Goal: Transaction & Acquisition: Book appointment/travel/reservation

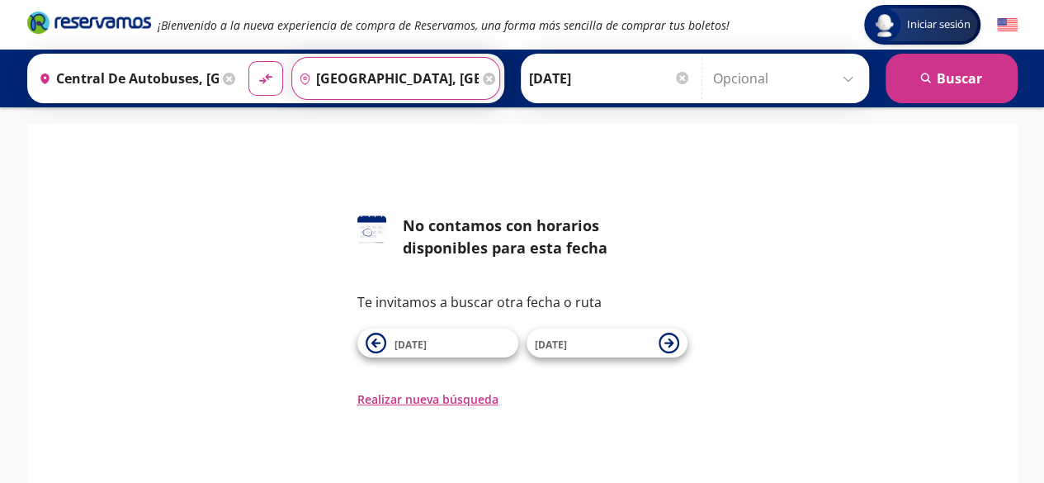
click at [353, 78] on input "[GEOGRAPHIC_DATA], [GEOGRAPHIC_DATA]" at bounding box center [385, 78] width 187 height 41
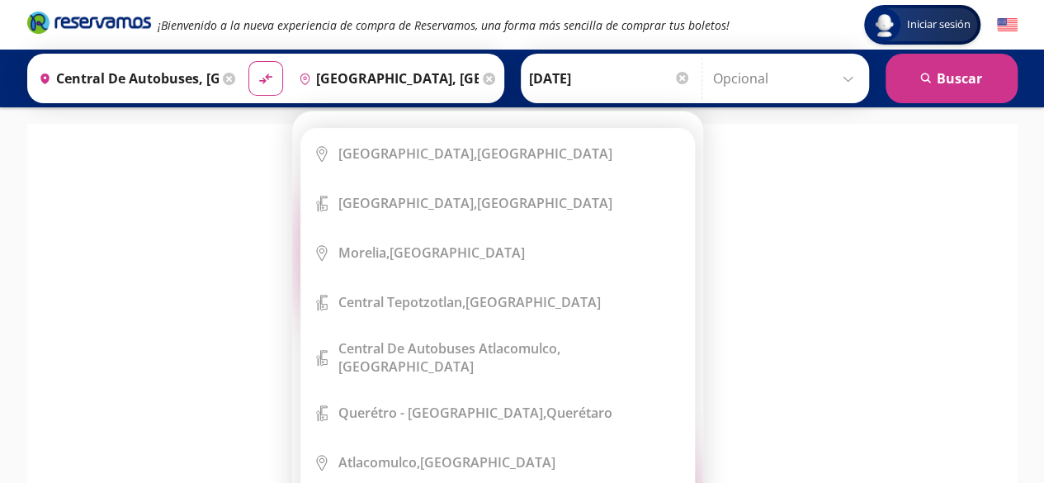
click at [483, 78] on icon at bounding box center [489, 79] width 12 height 12
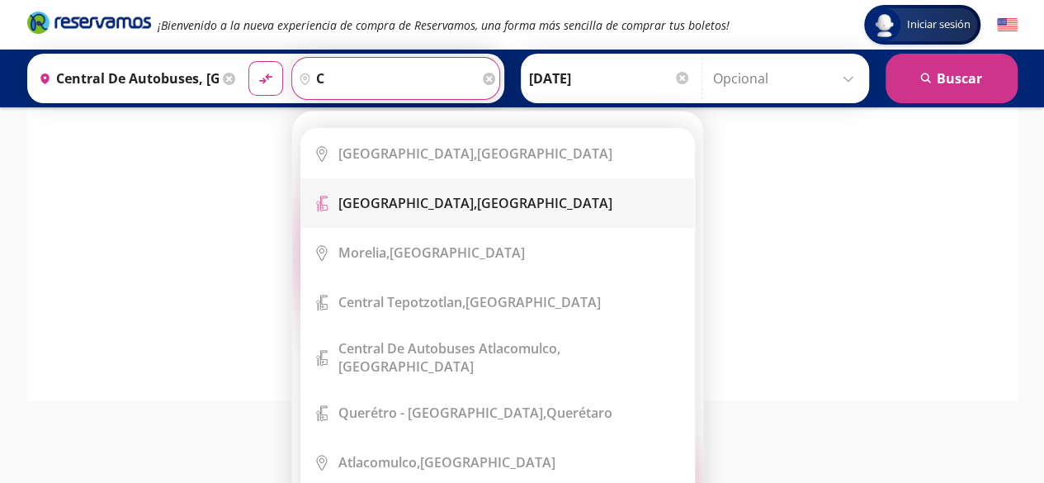
click at [429, 204] on b "Central del Norte," at bounding box center [407, 203] width 139 height 18
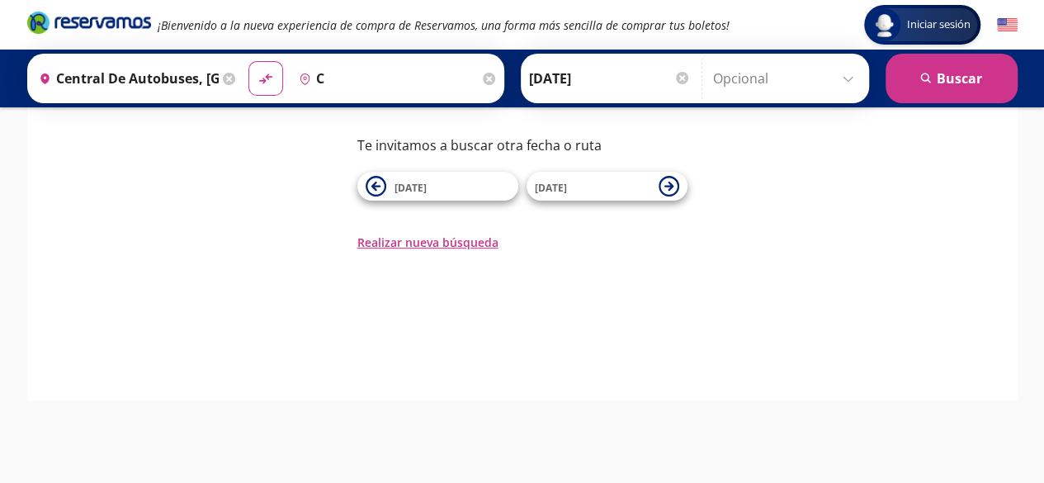
type input "[GEOGRAPHIC_DATA], [GEOGRAPHIC_DATA]"
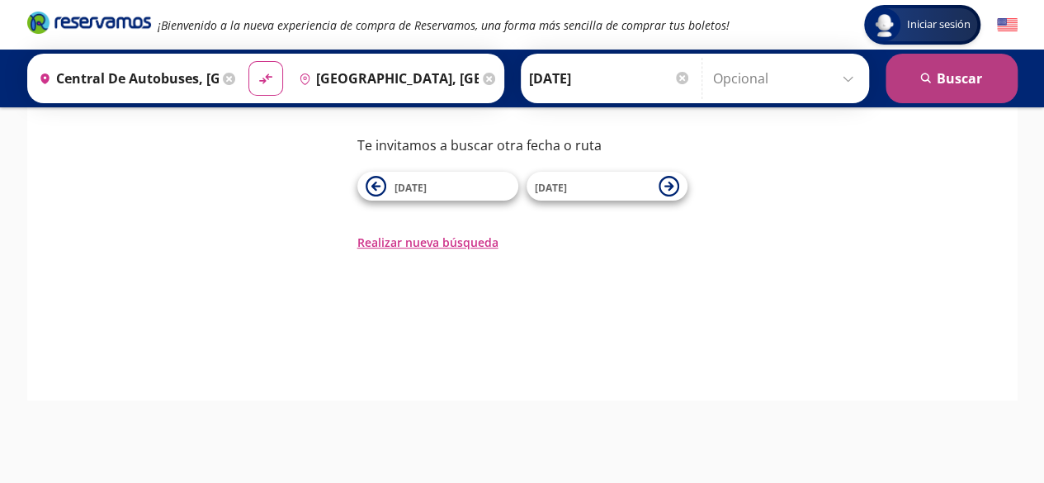
click at [949, 82] on button "search Buscar" at bounding box center [952, 79] width 132 height 50
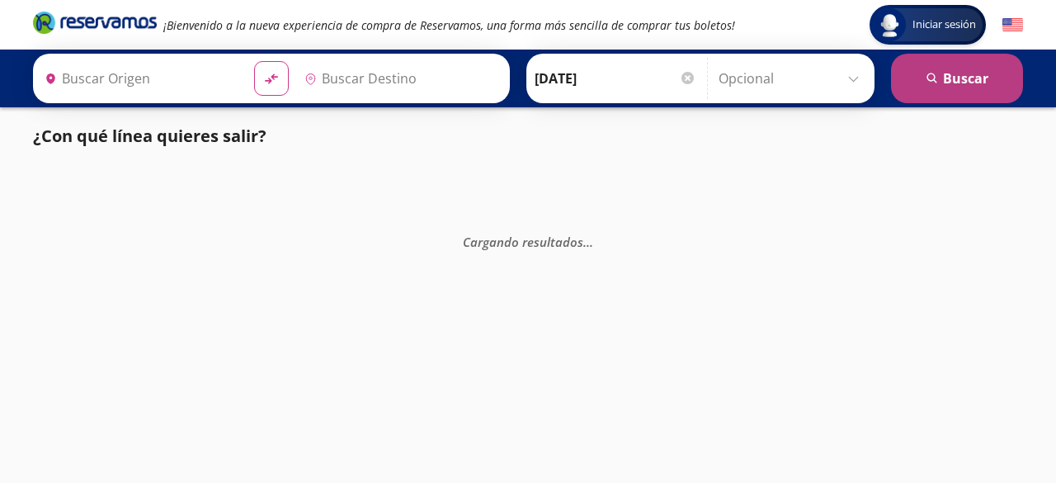
type input "[GEOGRAPHIC_DATA], [GEOGRAPHIC_DATA]"
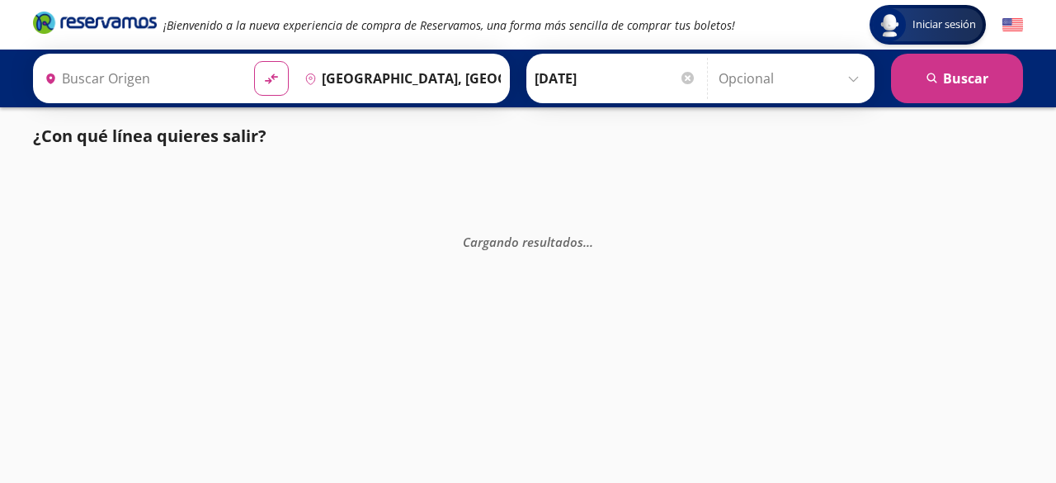
type input "Central de Autobuses, [GEOGRAPHIC_DATA]"
